Goal: Obtain resource: Obtain resource

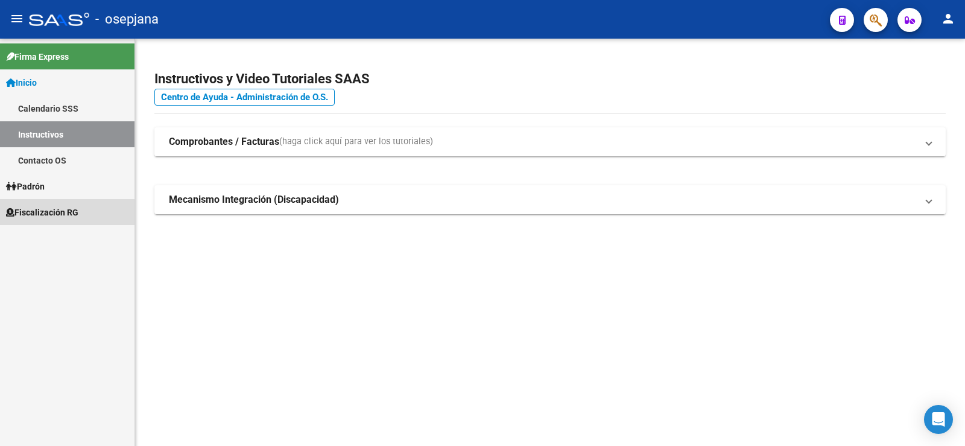
click at [43, 207] on span "Fiscalización RG" at bounding box center [42, 212] width 72 height 13
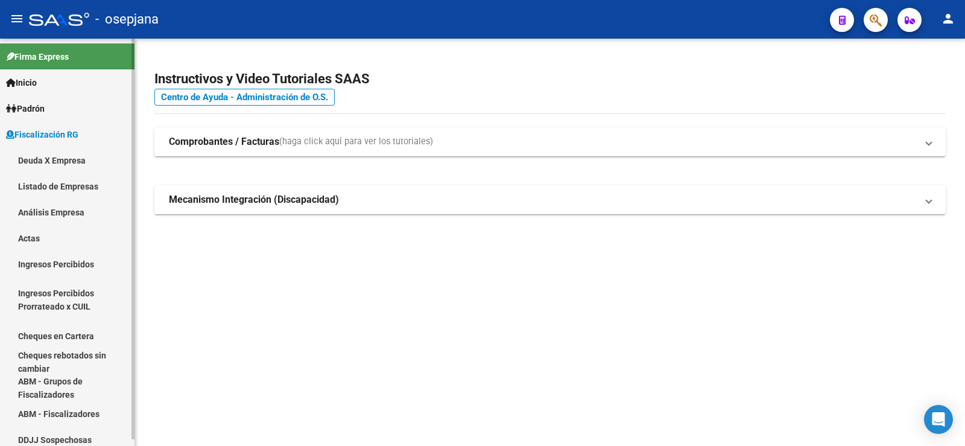
click at [42, 213] on link "Análisis Empresa" at bounding box center [67, 212] width 135 height 26
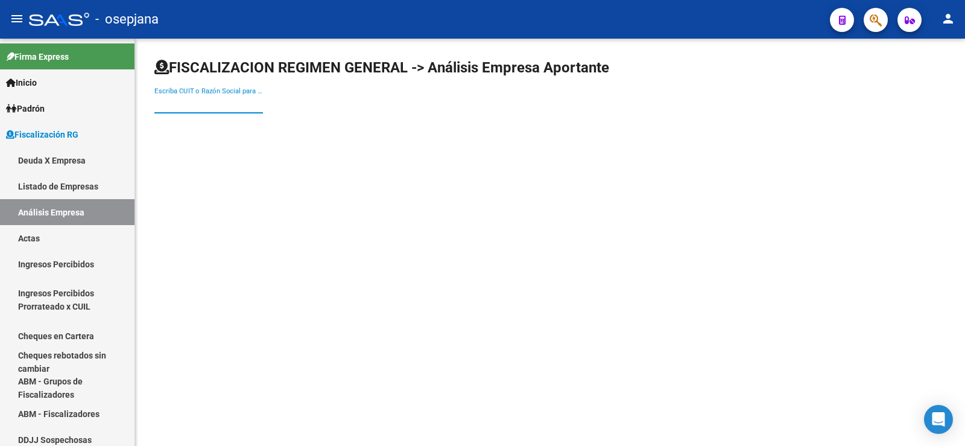
click at [199, 104] on input "Escriba CUIT o Razón Social para buscar" at bounding box center [208, 103] width 109 height 11
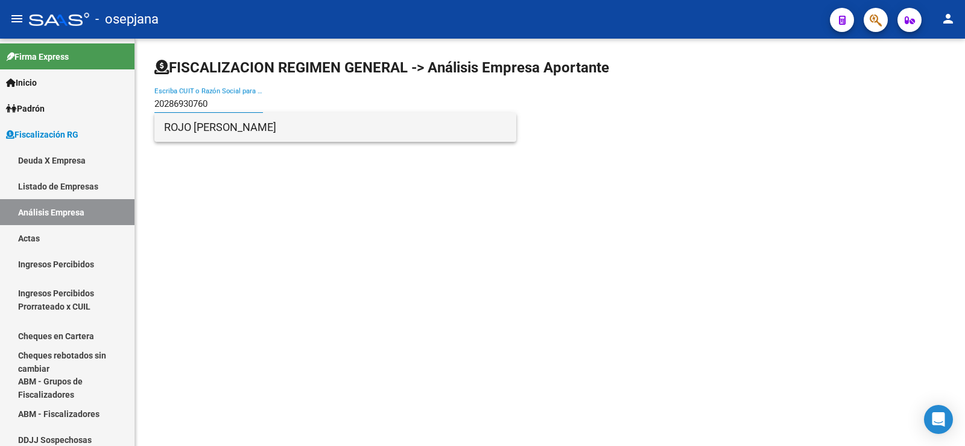
type input "20286930760"
click at [218, 131] on span "ROJO [PERSON_NAME]" at bounding box center [335, 127] width 343 height 29
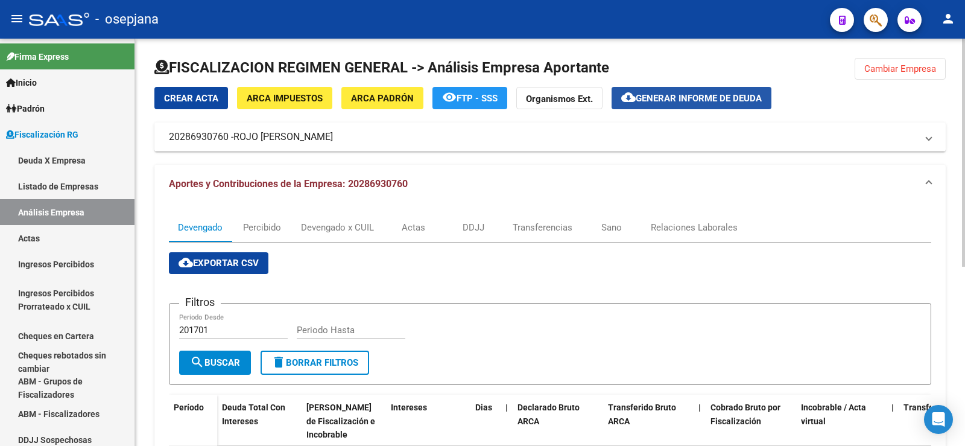
click at [684, 91] on button "cloud_download Generar informe de deuda" at bounding box center [692, 98] width 160 height 22
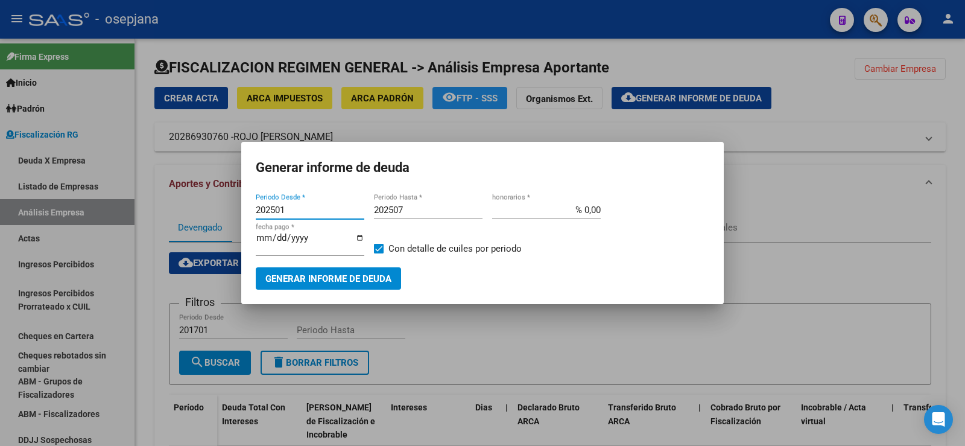
click at [279, 210] on input "202501" at bounding box center [310, 209] width 109 height 11
click at [276, 211] on input "202501" at bounding box center [310, 209] width 109 height 11
type input "202301"
click at [406, 209] on input "202507" at bounding box center [428, 209] width 109 height 11
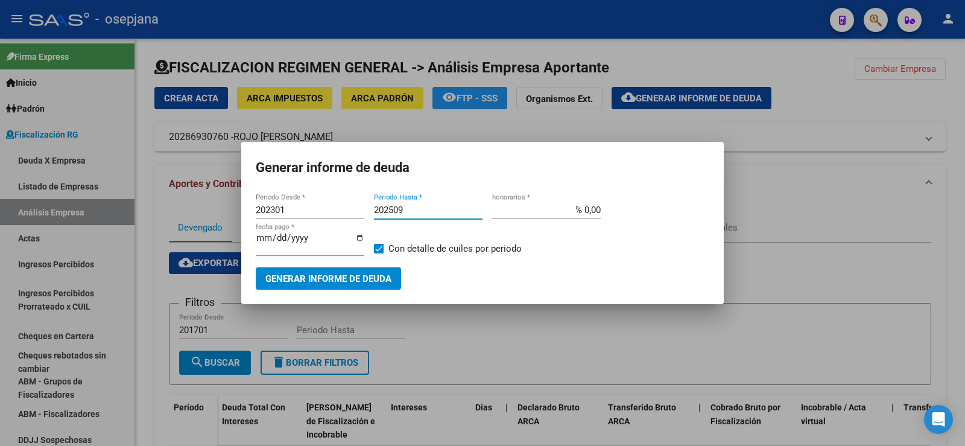
type input "202509"
click at [584, 211] on input "% 0,00" at bounding box center [546, 209] width 109 height 11
type input "% 10,00"
click at [276, 239] on input "[DATE]" at bounding box center [310, 242] width 109 height 19
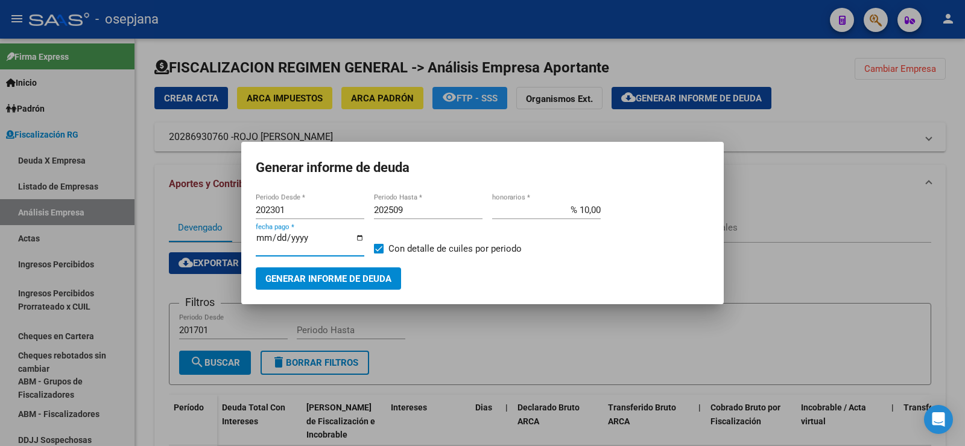
type input "[DATE]"
click at [311, 273] on span "Generar informe de deuda" at bounding box center [328, 278] width 126 height 11
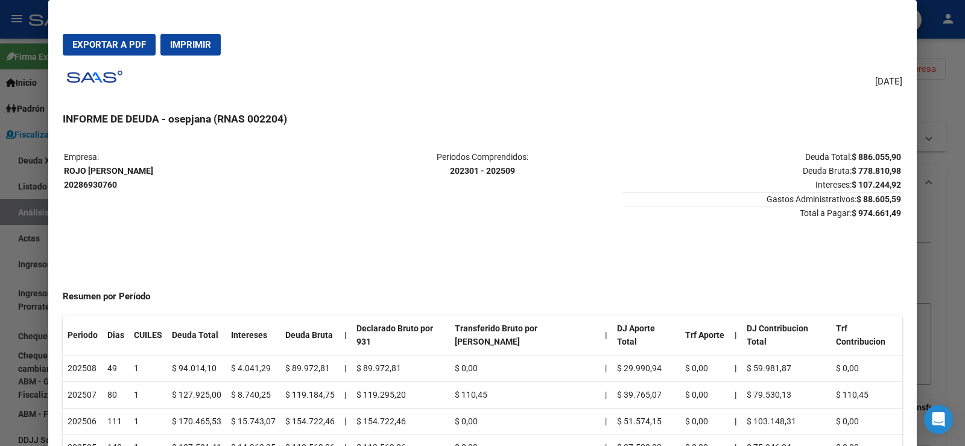
click at [106, 42] on span "Exportar a PDF" at bounding box center [109, 44] width 74 height 11
click at [98, 43] on span "Exportar a PDF" at bounding box center [109, 44] width 74 height 11
drag, startPoint x: 53, startPoint y: 51, endPoint x: 42, endPoint y: 85, distance: 36.2
click at [53, 53] on mat-dialog-container "Exportar a PDF Imprimir [DATE] INFORME DE DEUDA - osepjana (RNAS 002204) Empres…" at bounding box center [482, 236] width 869 height 472
